Goal: Task Accomplishment & Management: Use online tool/utility

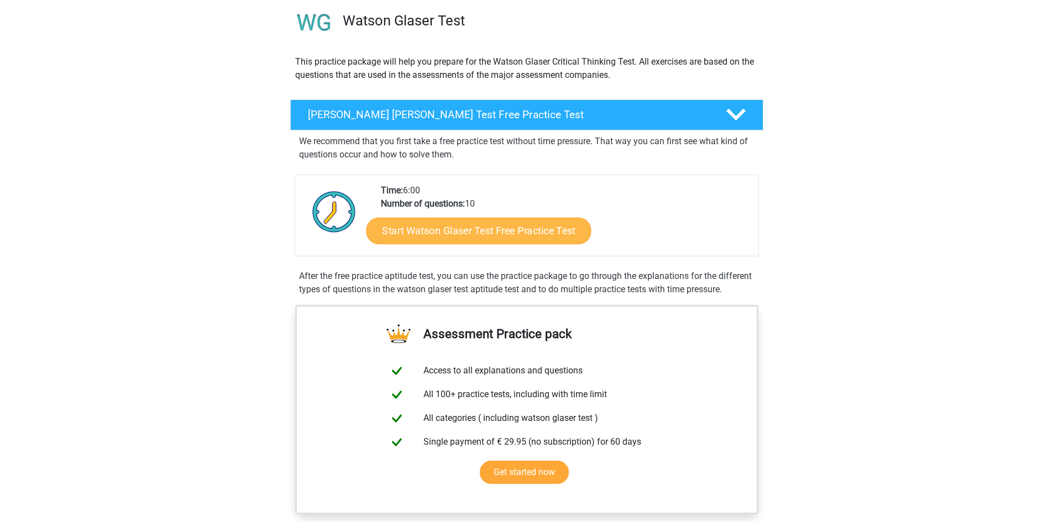
scroll to position [166, 0]
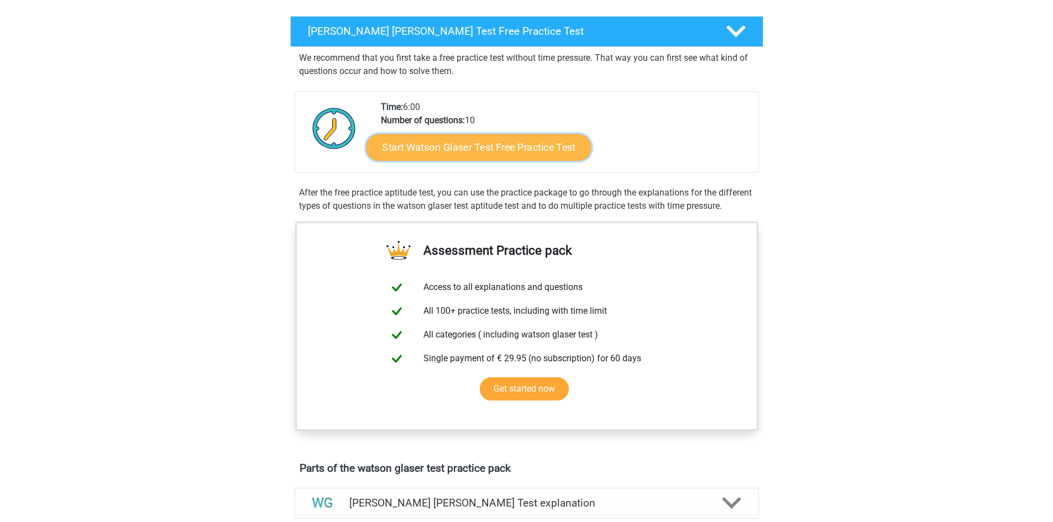
click at [515, 150] on link "Start Watson Glaser Test Free Practice Test" at bounding box center [478, 147] width 225 height 27
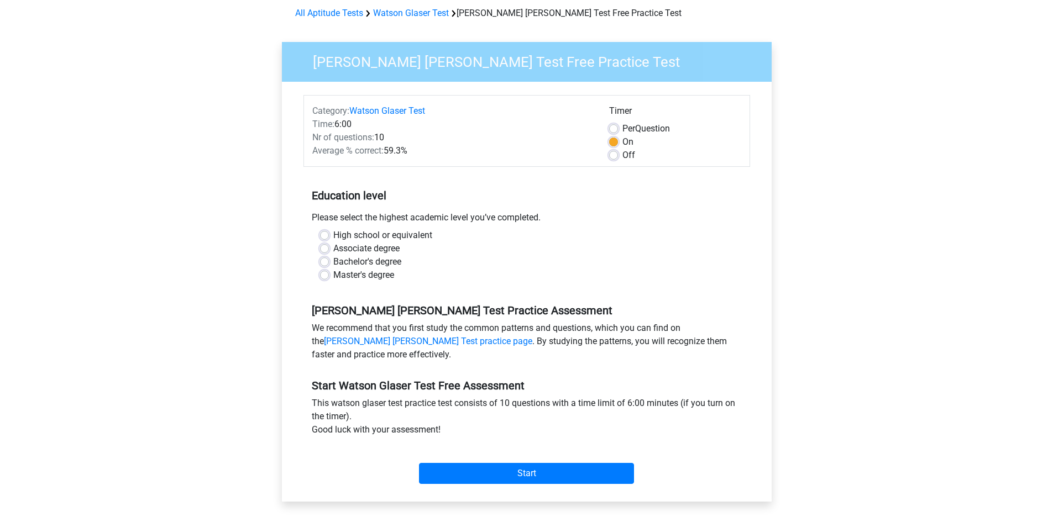
scroll to position [110, 0]
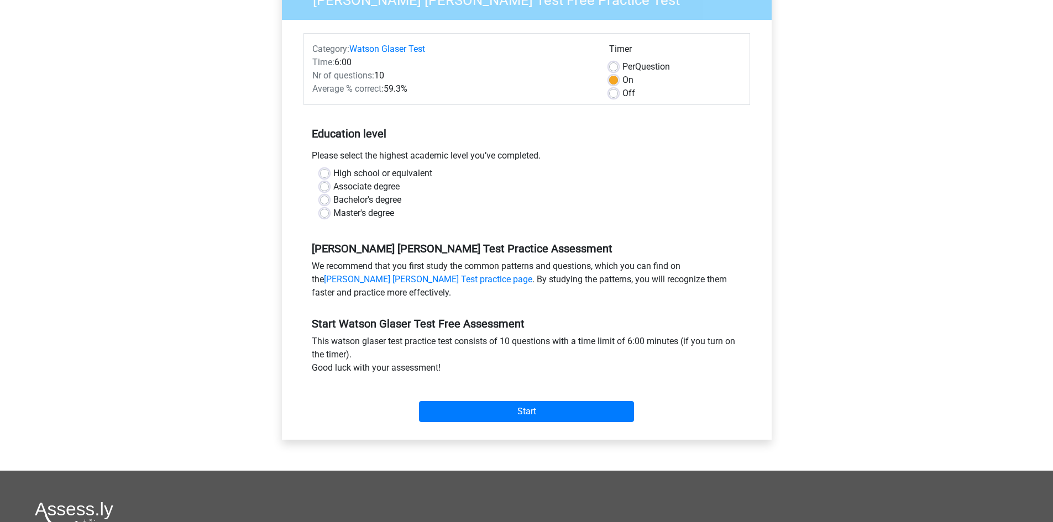
click at [333, 170] on label "High school or equivalent" at bounding box center [382, 173] width 99 height 13
click at [323, 170] on input "High school or equivalent" at bounding box center [324, 172] width 9 height 11
radio input "true"
click at [473, 409] on input "Start" at bounding box center [526, 411] width 215 height 21
